Goal: Task Accomplishment & Management: Manage account settings

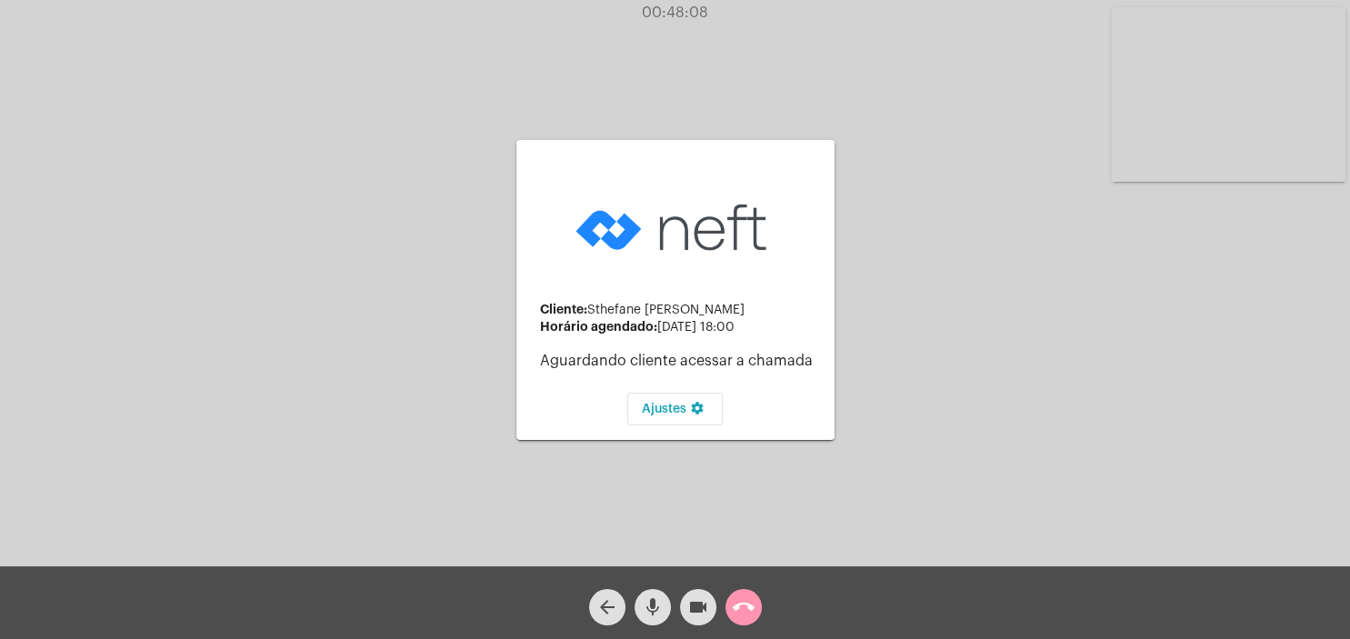
click at [1063, 236] on div "Cliente: [PERSON_NAME] Horário agendado: [DATE] 18:00 Aguardando cliente acessa…" at bounding box center [675, 288] width 1347 height 567
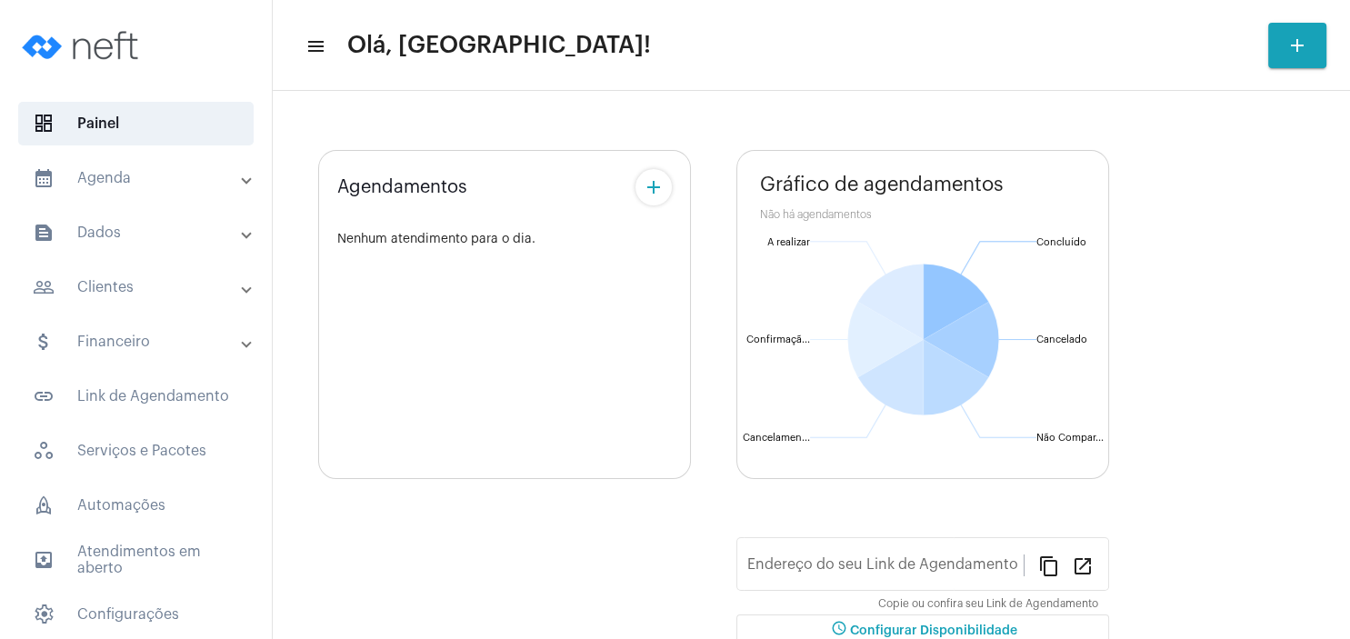
type input "[URL][DOMAIN_NAME]"
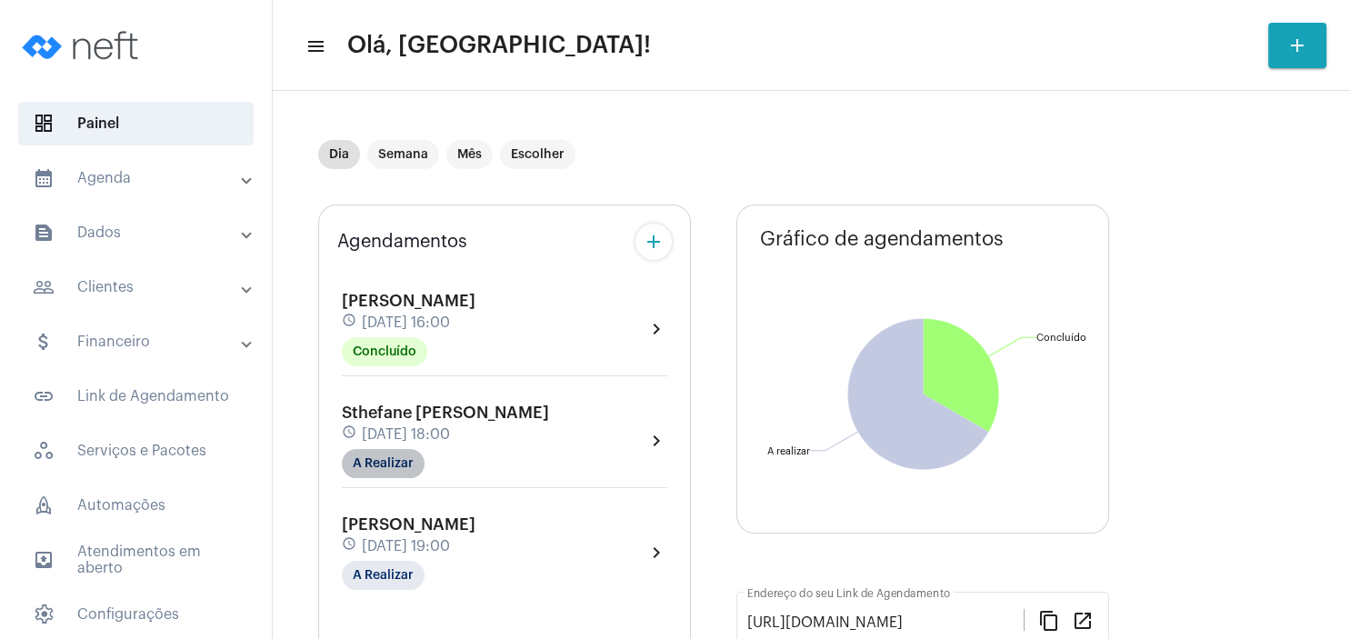
click at [410, 460] on mat-chip "A Realizar" at bounding box center [383, 463] width 83 height 29
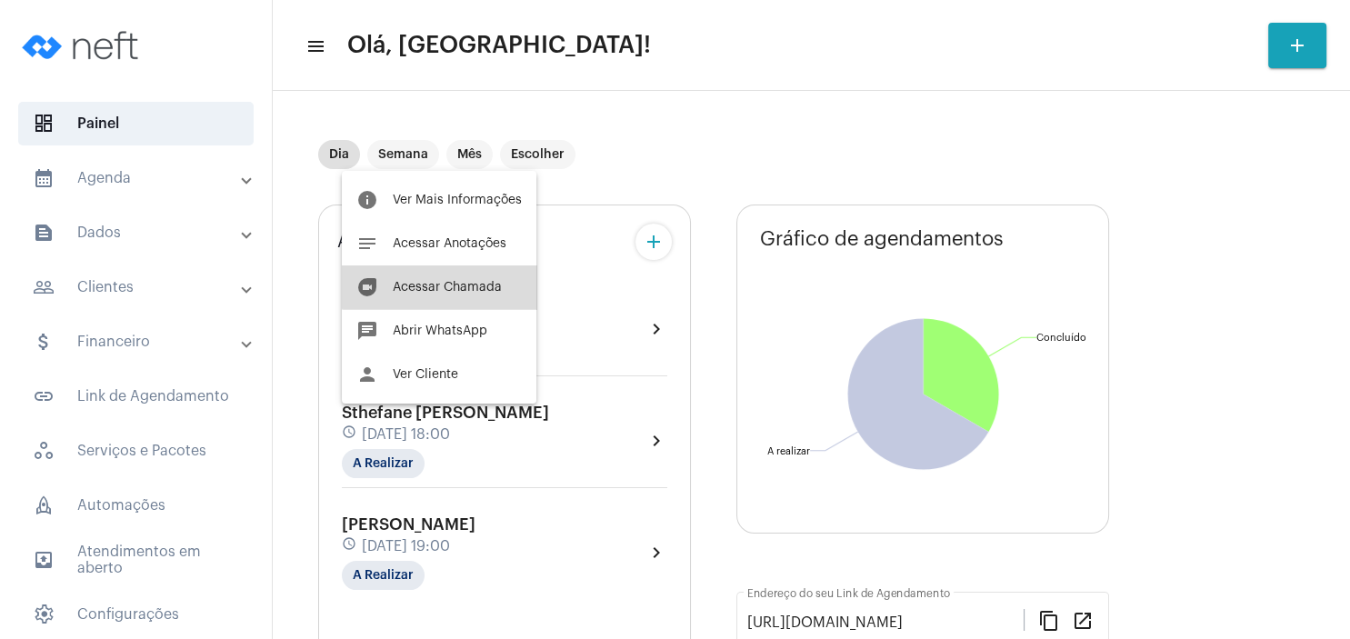
click at [471, 278] on button "duo [PERSON_NAME]" at bounding box center [439, 288] width 195 height 44
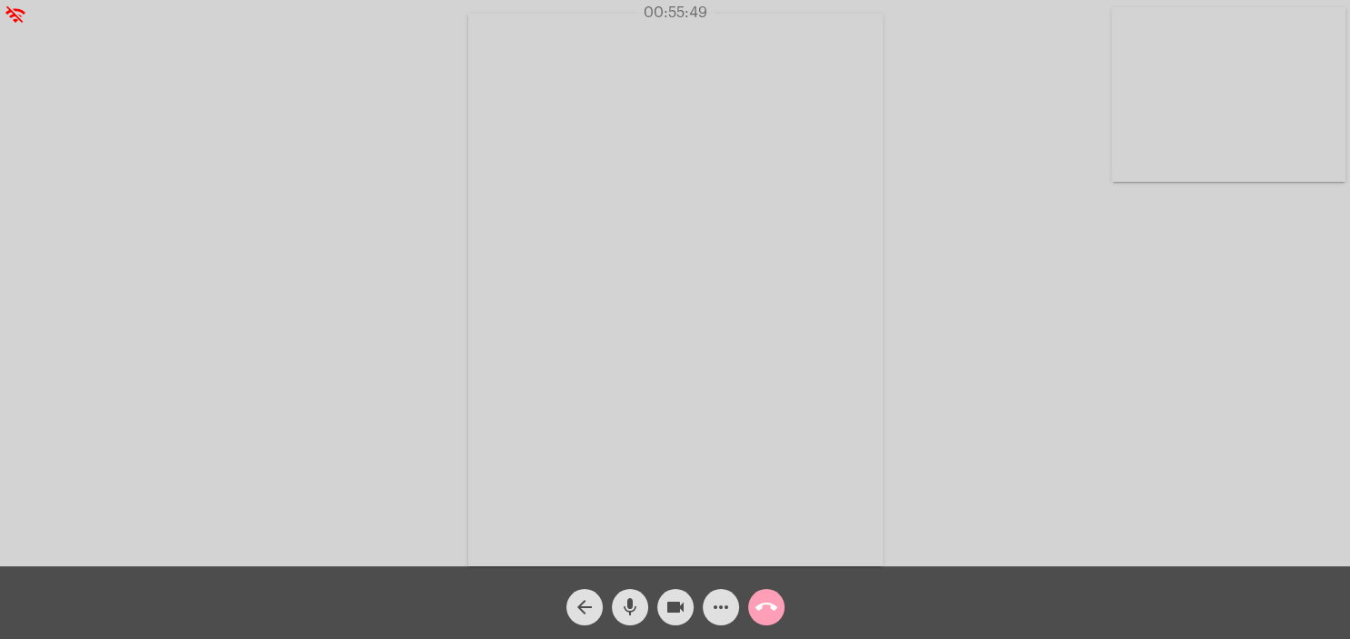
click at [770, 603] on mat-icon "call_end" at bounding box center [767, 608] width 22 height 22
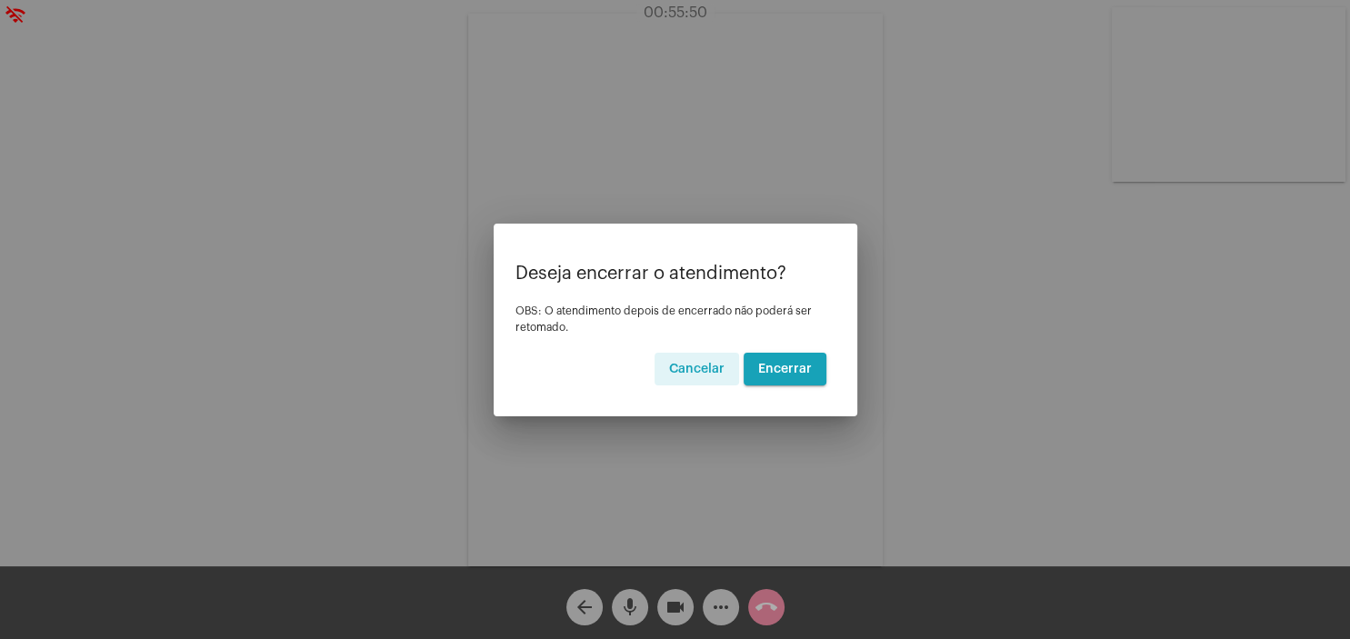
click at [780, 366] on span "Encerrar" at bounding box center [785, 369] width 54 height 13
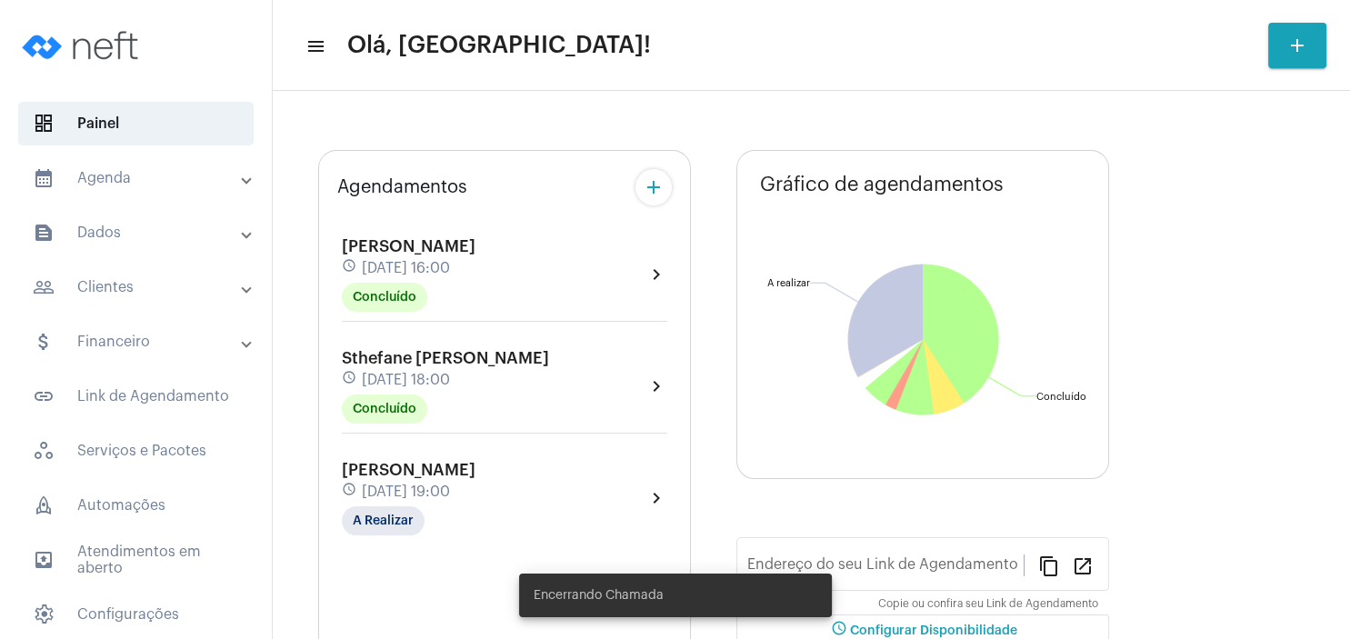
type input "[URL][DOMAIN_NAME]"
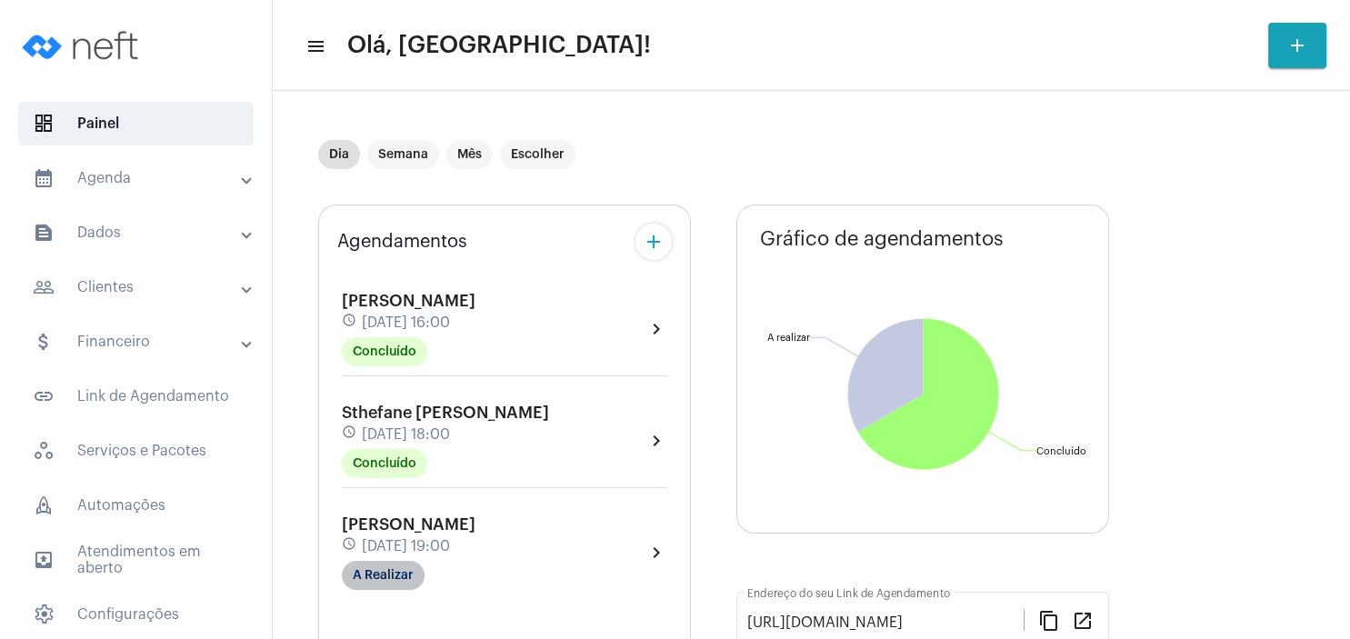
click at [399, 578] on mat-chip "A Realizar" at bounding box center [383, 575] width 83 height 29
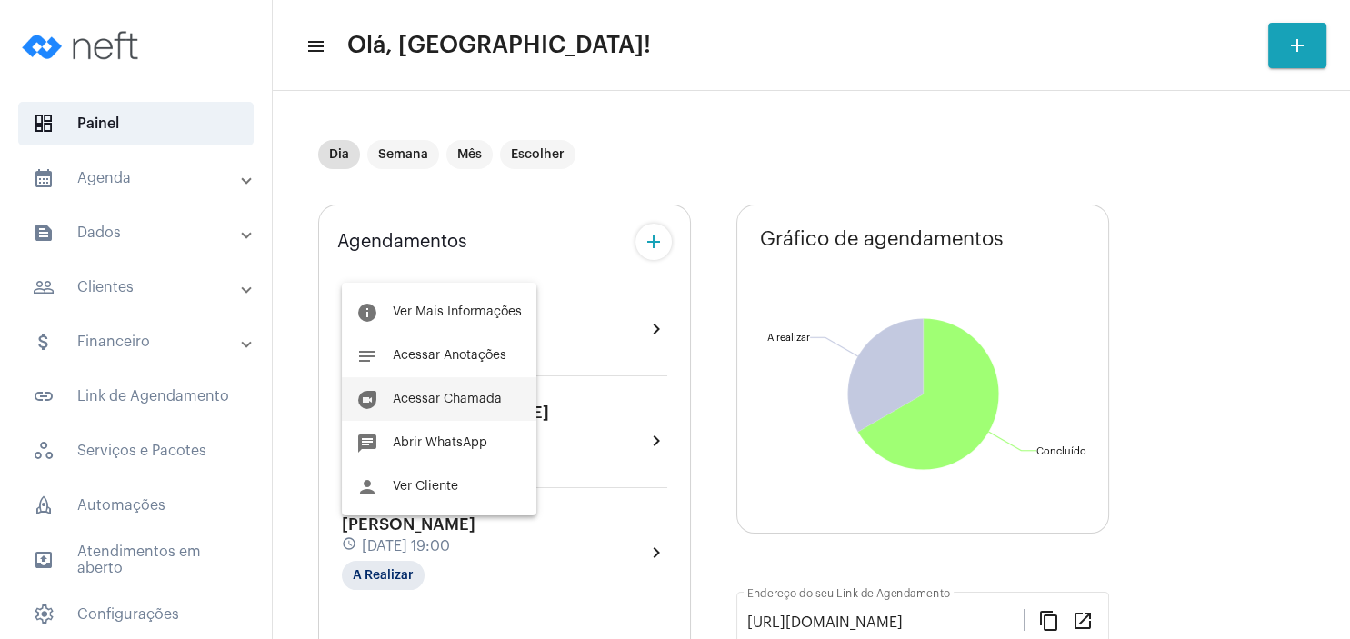
click at [477, 398] on span "Acessar Chamada" at bounding box center [447, 399] width 109 height 13
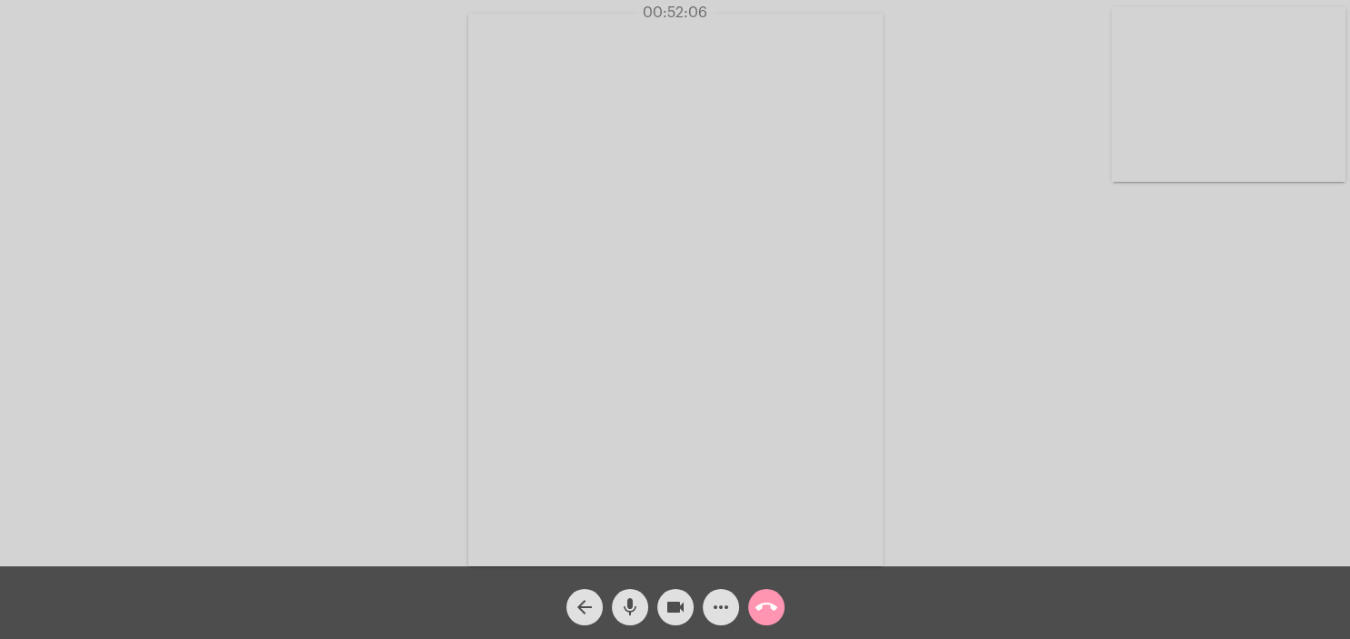
click at [990, 296] on div "Acessando Câmera e Microfone..." at bounding box center [675, 288] width 1347 height 567
click at [769, 598] on mat-icon "call_end" at bounding box center [767, 608] width 22 height 22
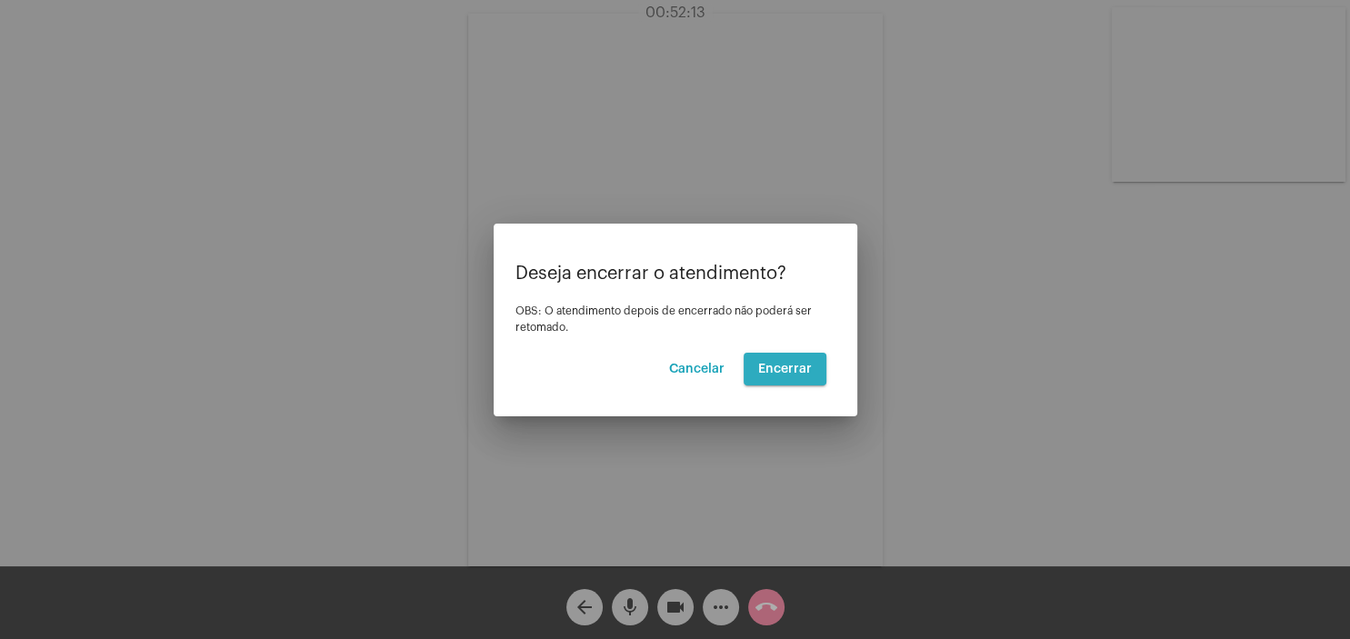
click at [798, 376] on button "Encerrar" at bounding box center [785, 369] width 83 height 33
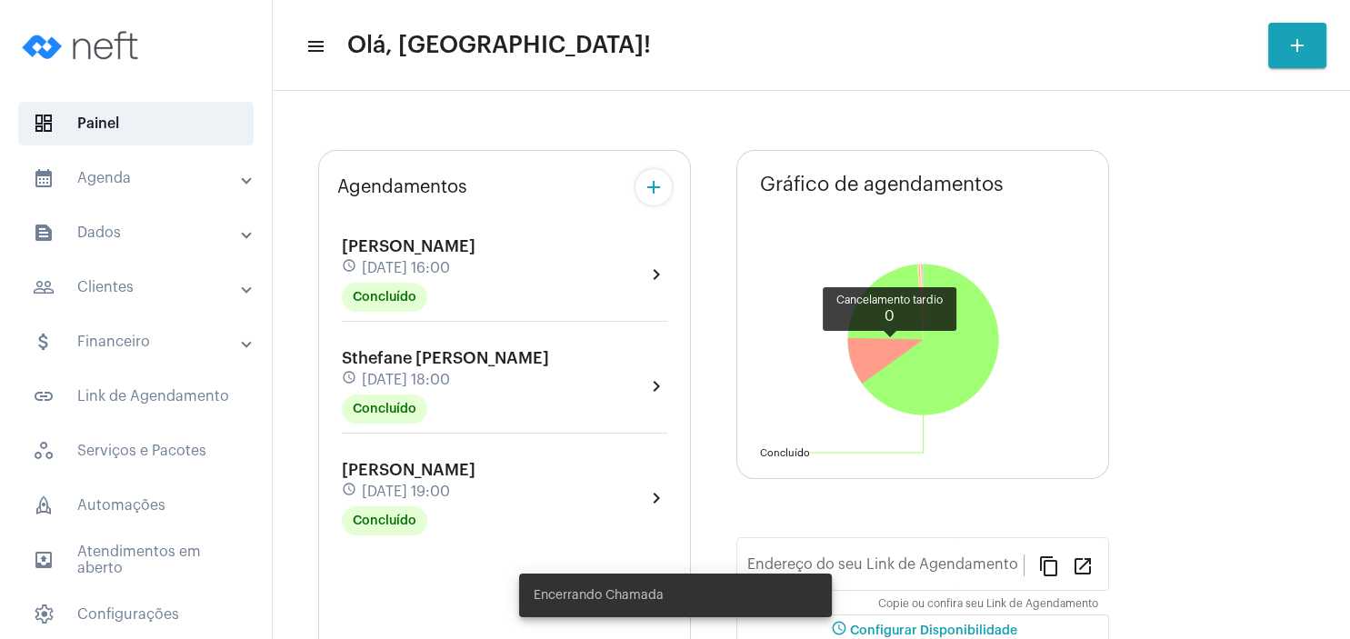
type input "[URL][DOMAIN_NAME]"
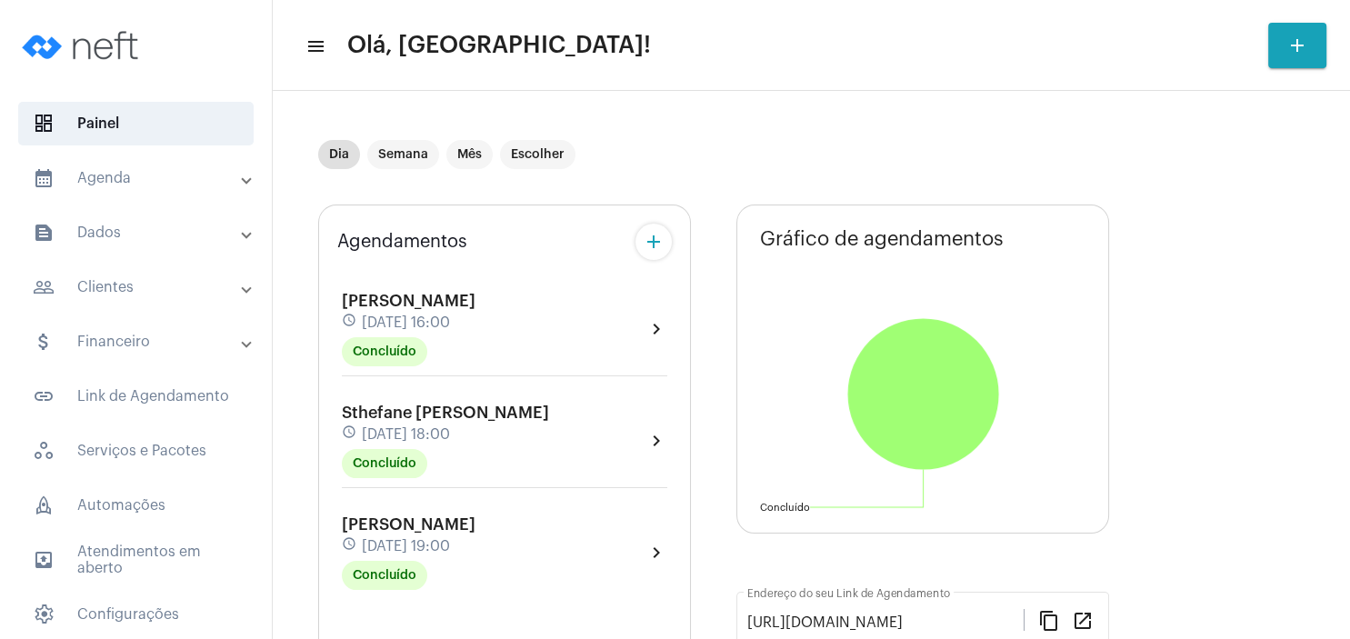
click at [476, 520] on span "[PERSON_NAME]" at bounding box center [409, 525] width 134 height 16
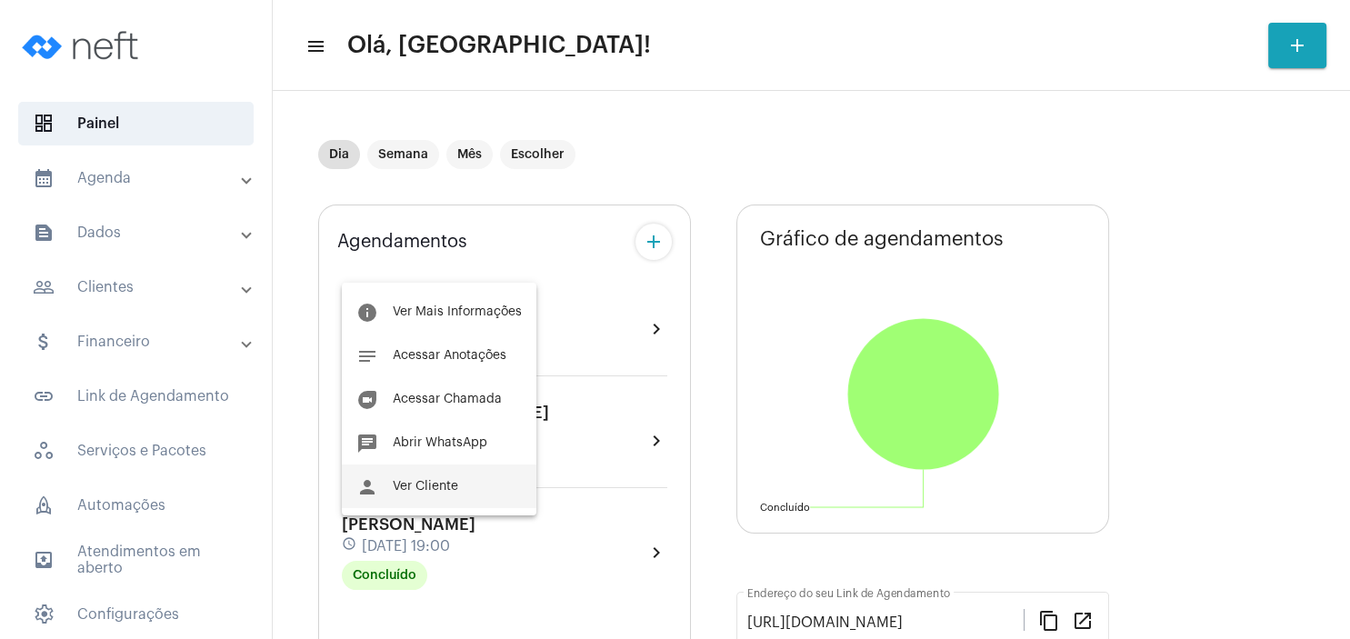
click at [464, 491] on button "person Ver Cliente" at bounding box center [439, 487] width 195 height 44
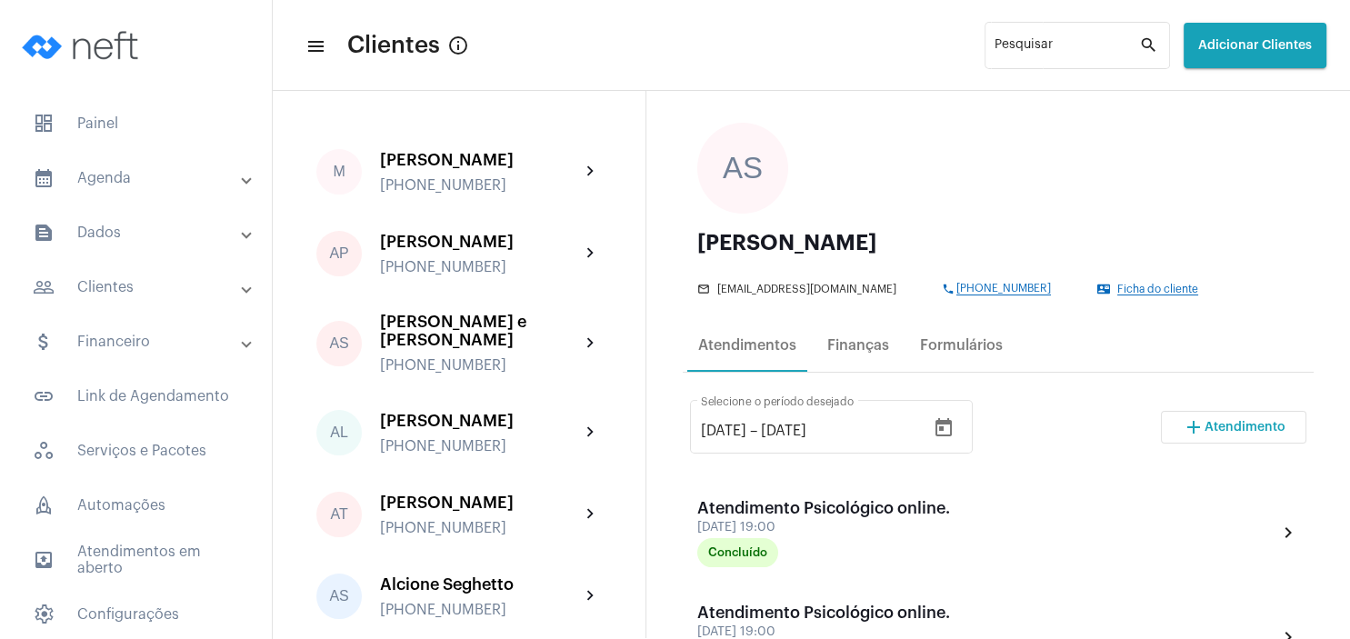
scroll to position [87, 0]
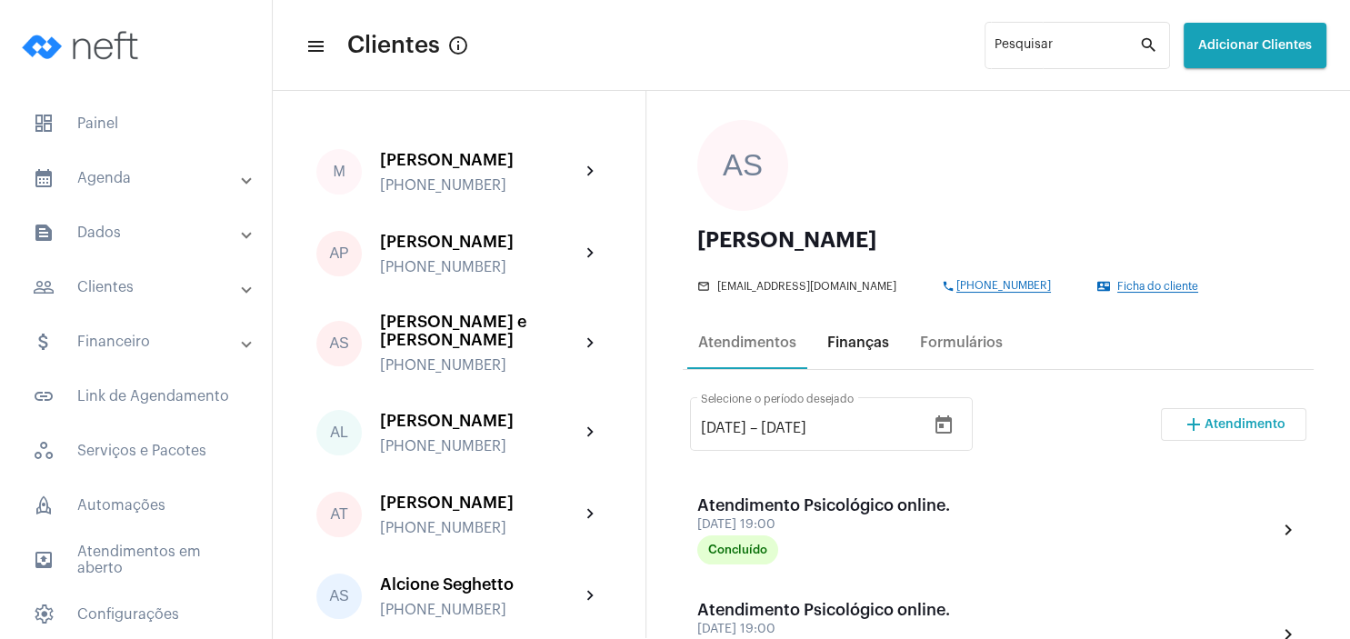
click at [862, 340] on div "Finanças" at bounding box center [859, 343] width 62 height 16
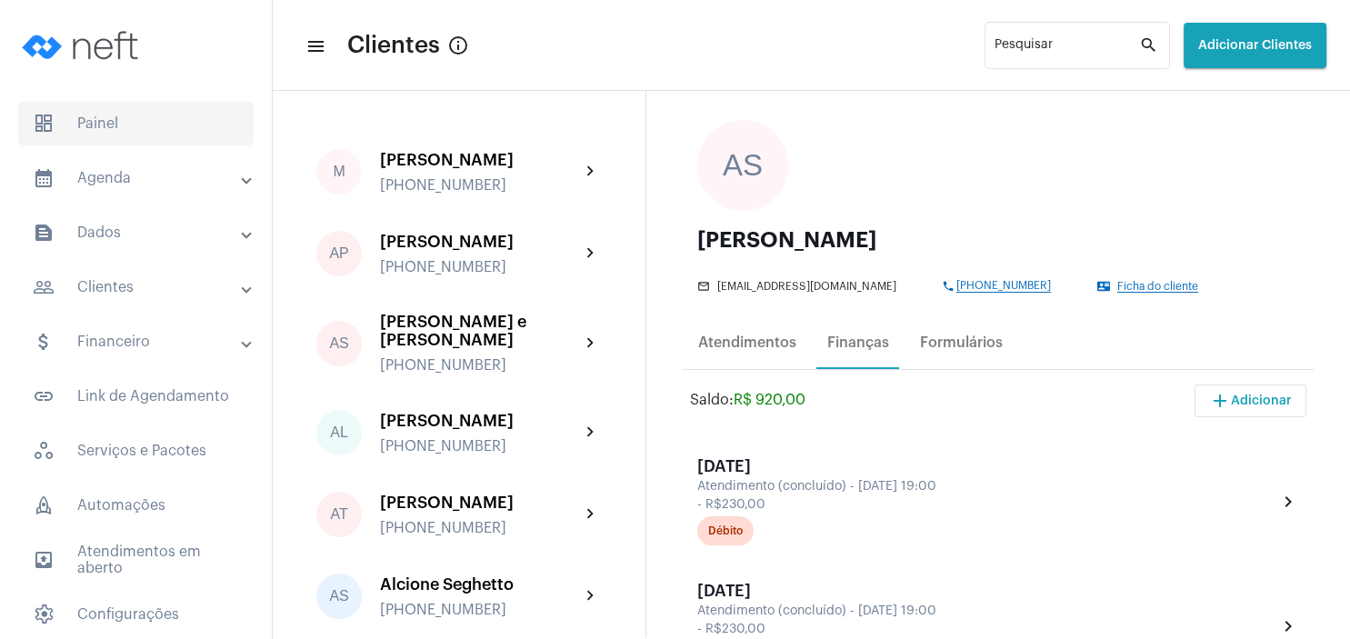
click at [86, 129] on span "dashboard Painel" at bounding box center [136, 124] width 236 height 44
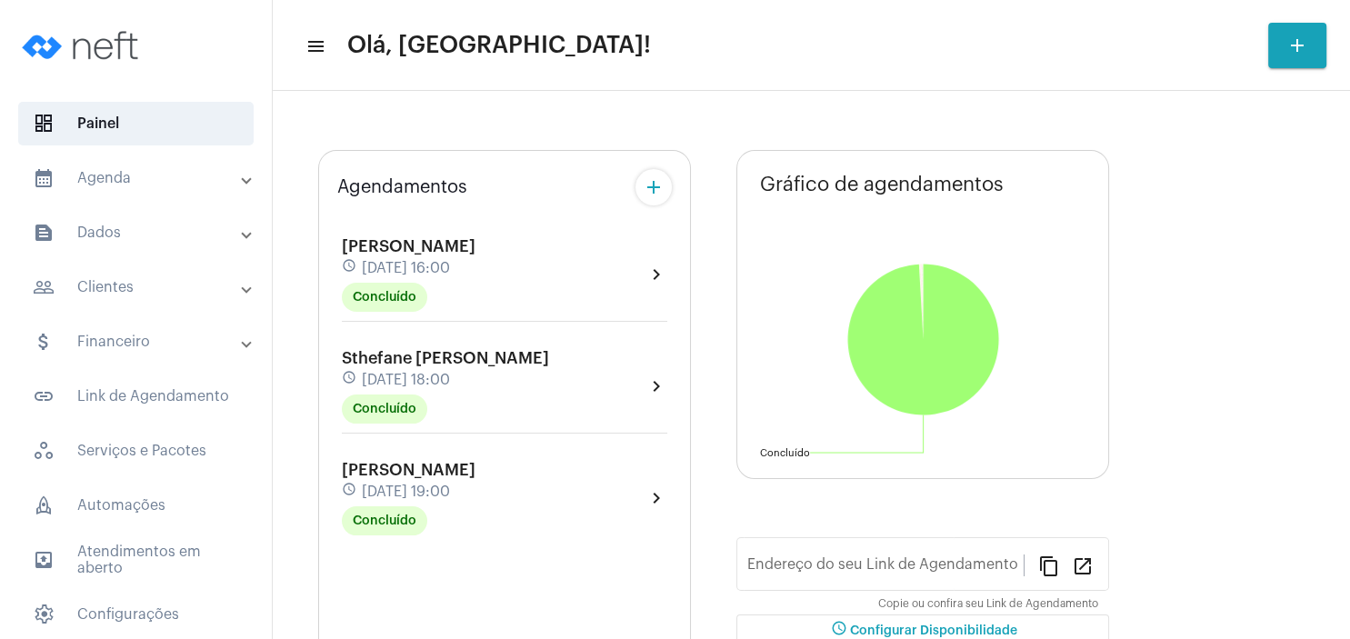
type input "[URL][DOMAIN_NAME]"
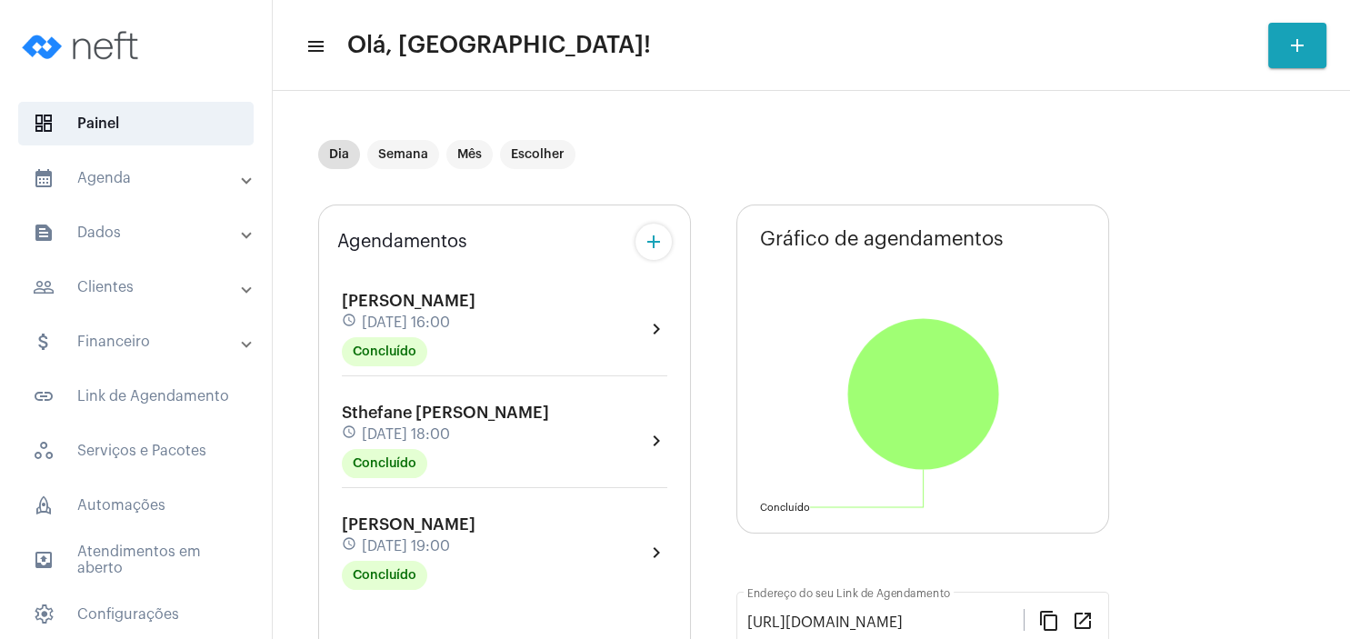
click at [396, 519] on span "[PERSON_NAME]" at bounding box center [409, 525] width 134 height 16
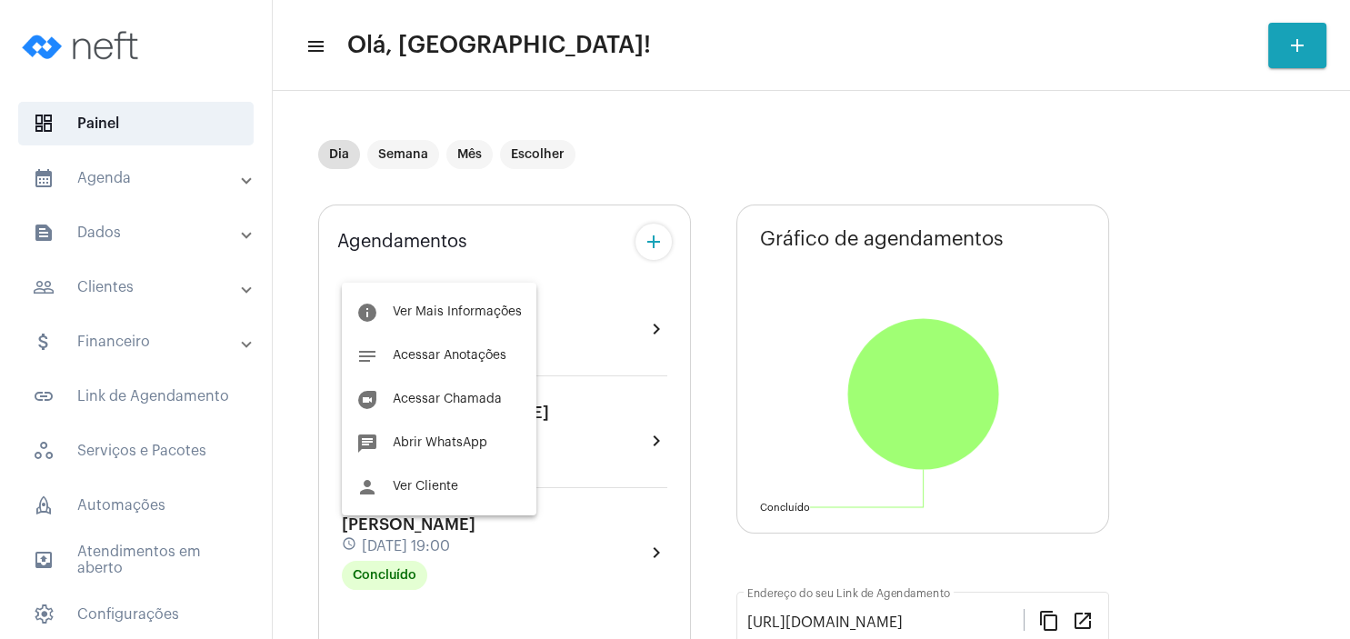
click at [666, 144] on div at bounding box center [675, 319] width 1350 height 639
